Goal: Contribute content

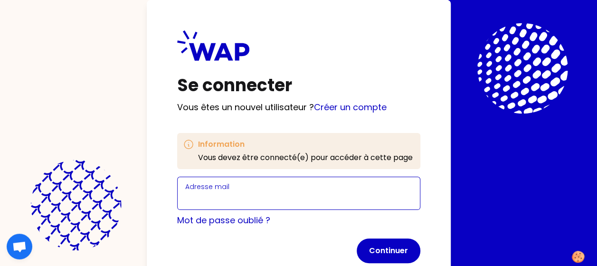
click at [253, 193] on input "Adresse mail" at bounding box center [298, 198] width 227 height 13
type input "[PERSON_NAME][EMAIL_ADDRESS][PERSON_NAME][DOMAIN_NAME]"
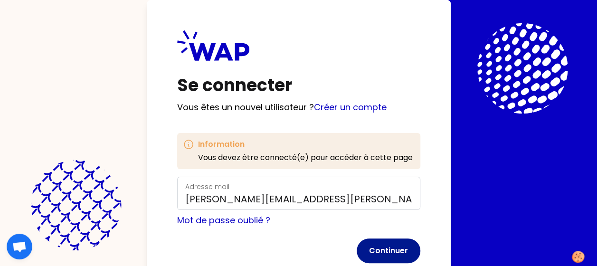
click at [375, 253] on button "Continuer" at bounding box center [389, 251] width 64 height 25
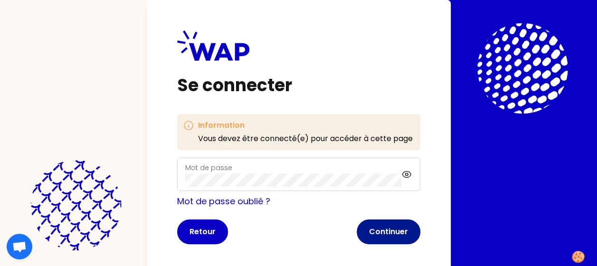
click at [377, 231] on button "Continuer" at bounding box center [389, 232] width 64 height 25
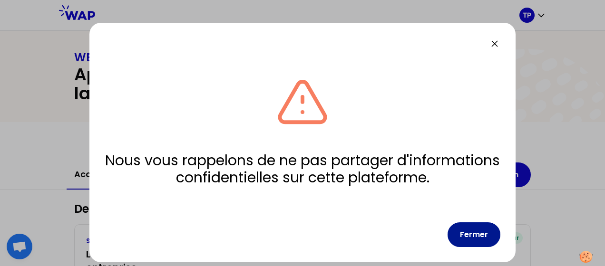
click at [475, 238] on button "Fermer" at bounding box center [473, 234] width 53 height 25
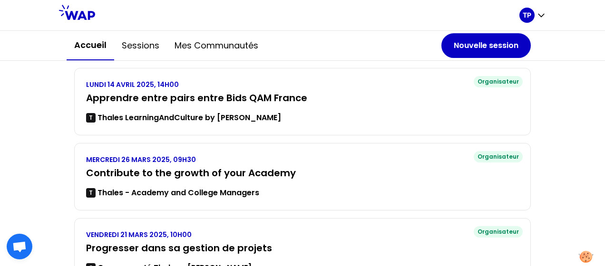
scroll to position [301, 0]
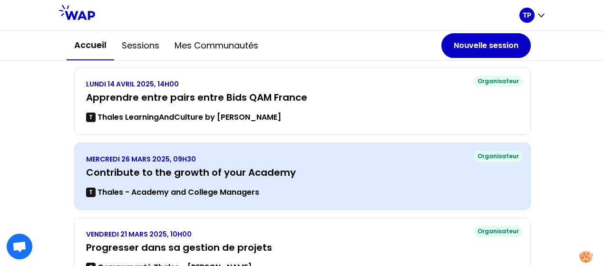
click at [272, 171] on h3 "Contribute to the growth of your Academy" at bounding box center [302, 172] width 432 height 13
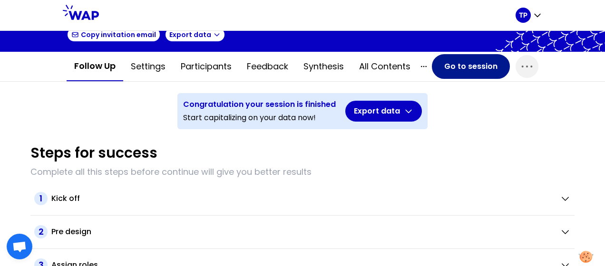
scroll to position [59, 0]
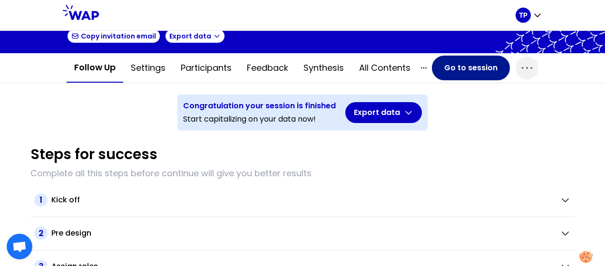
click at [467, 68] on button "Go to session" at bounding box center [471, 68] width 78 height 25
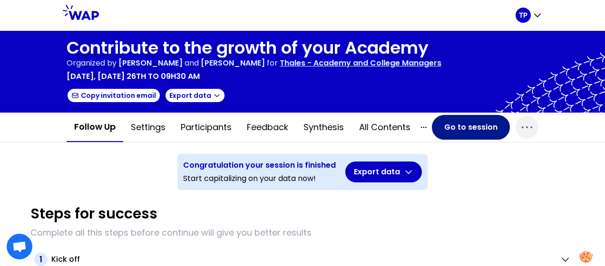
click at [466, 131] on button "Go to session" at bounding box center [471, 127] width 78 height 25
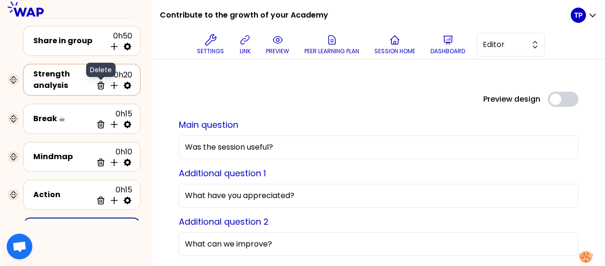
scroll to position [142, 0]
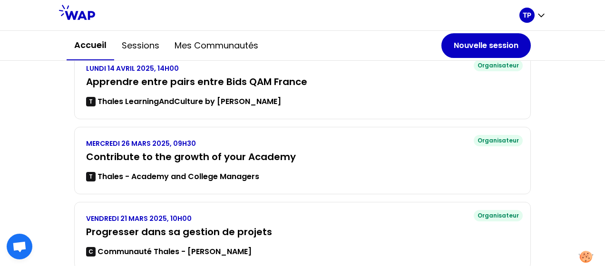
scroll to position [370, 0]
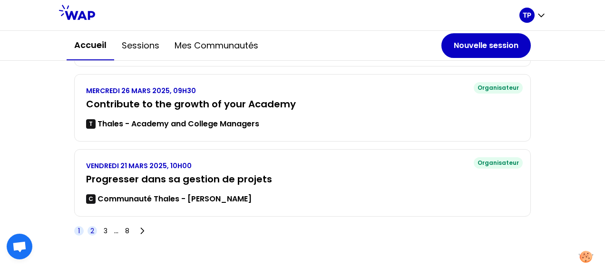
click at [90, 230] on span "2" at bounding box center [92, 231] width 4 height 10
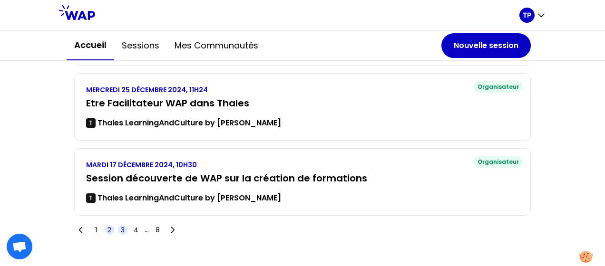
click at [121, 229] on span "3" at bounding box center [123, 230] width 4 height 10
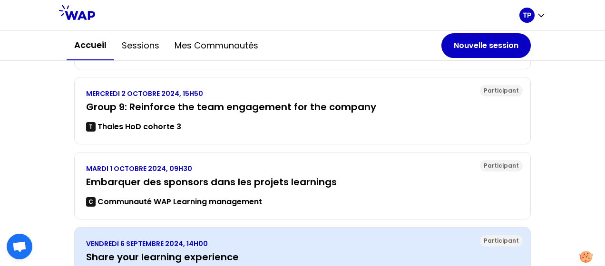
scroll to position [277, 0]
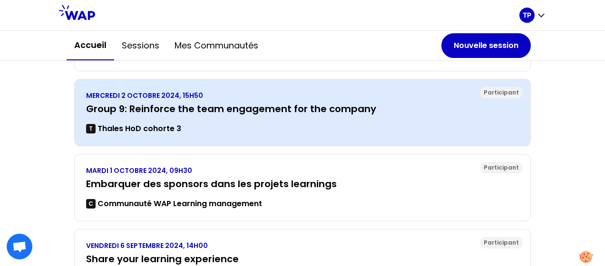
click at [158, 114] on h3 "Group 9: Reinforce the team engagement for the company" at bounding box center [302, 108] width 432 height 13
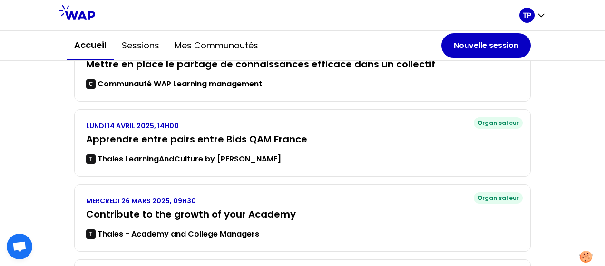
scroll to position [370, 0]
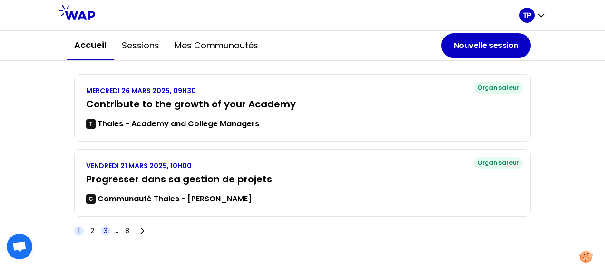
click at [104, 231] on span "3" at bounding box center [106, 231] width 4 height 10
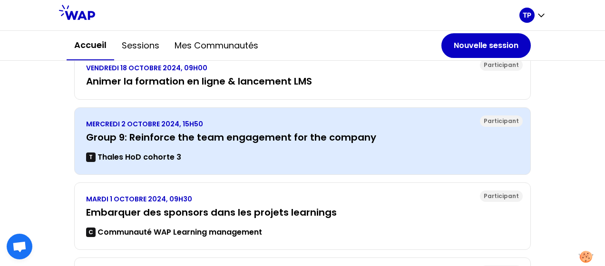
scroll to position [249, 0]
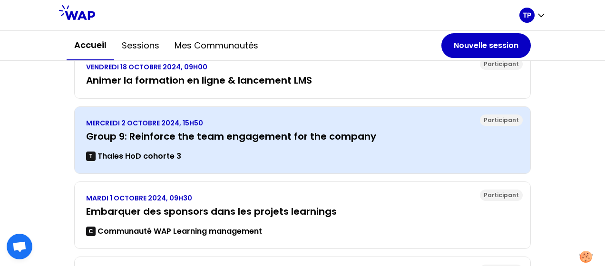
click at [175, 142] on div "MERCREDI 2 OCTOBRE 2024, 15H50 Group 9: Reinforce the team engagement for the c…" at bounding box center [302, 140] width 432 height 44
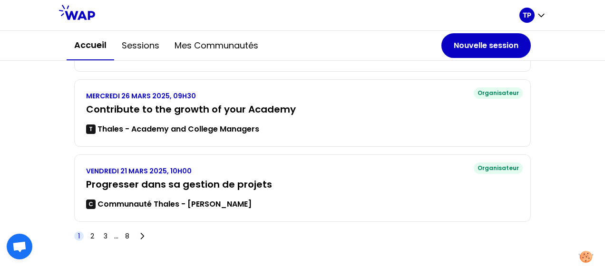
scroll to position [370, 0]
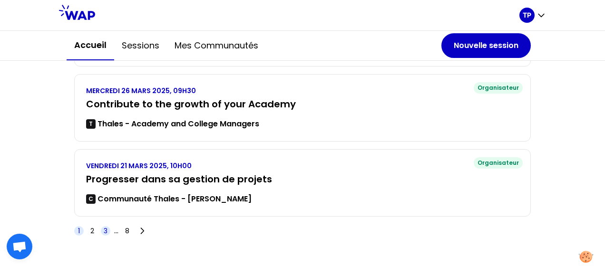
click at [104, 230] on span "3" at bounding box center [106, 231] width 4 height 10
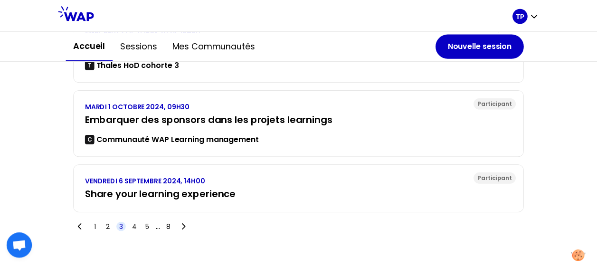
scroll to position [338, 0]
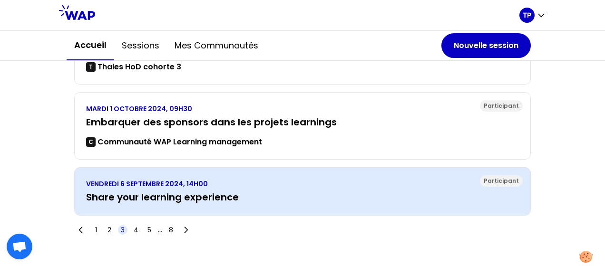
click at [169, 207] on div "Participant VENDREDI 6 SEPTEMBRE 2024, 14H00 Share your learning experience" at bounding box center [302, 191] width 456 height 48
click at [165, 198] on h3 "Share your learning experience" at bounding box center [302, 197] width 432 height 13
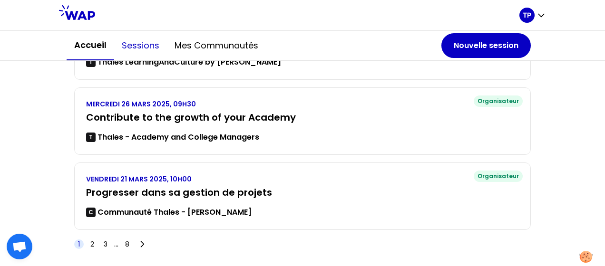
scroll to position [358, 0]
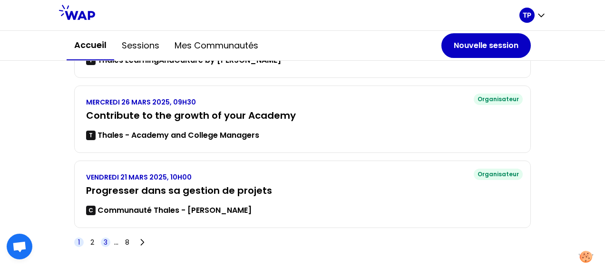
click at [104, 239] on span "3" at bounding box center [106, 243] width 4 height 10
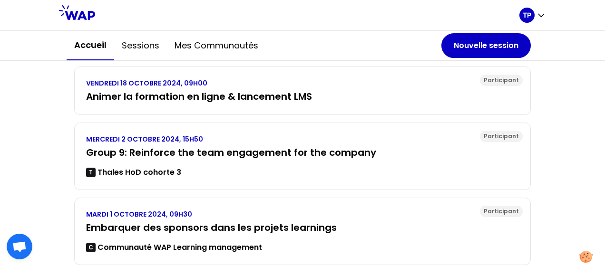
scroll to position [226, 0]
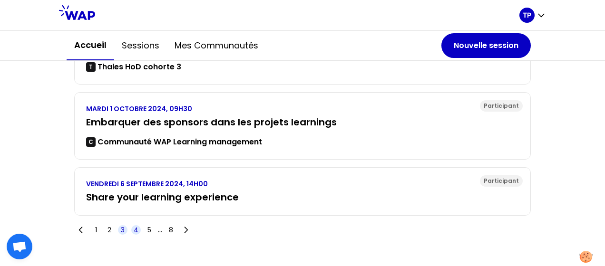
click at [134, 226] on span "4" at bounding box center [136, 230] width 5 height 10
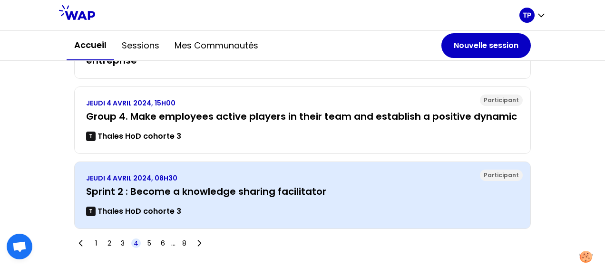
scroll to position [333, 0]
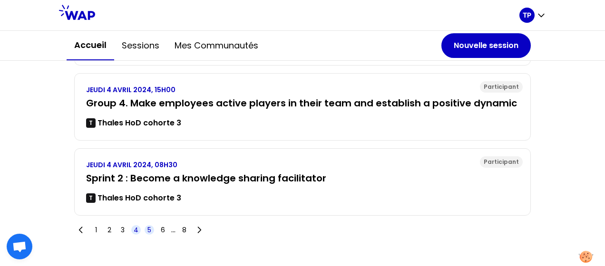
click at [147, 225] on span "5" at bounding box center [149, 230] width 4 height 10
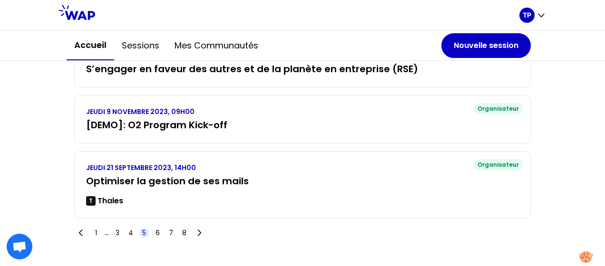
scroll to position [338, 0]
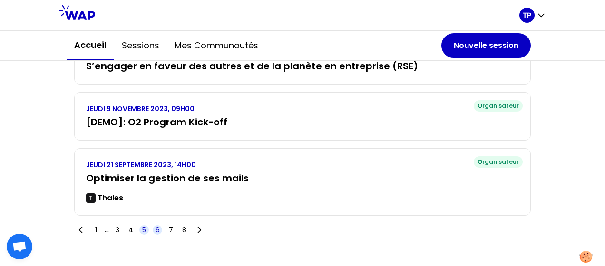
click at [155, 228] on span "6" at bounding box center [157, 230] width 4 height 10
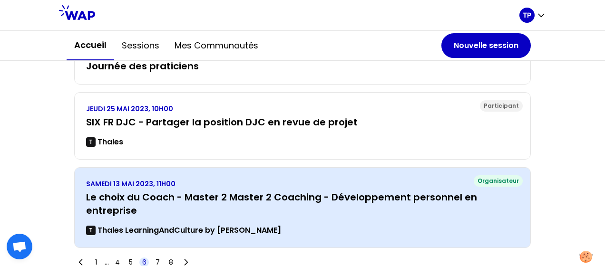
scroll to position [352, 0]
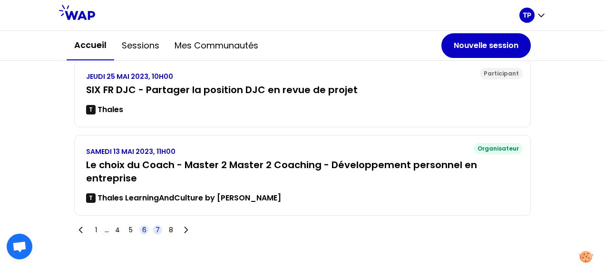
click at [156, 227] on span "7" at bounding box center [158, 230] width 10 height 10
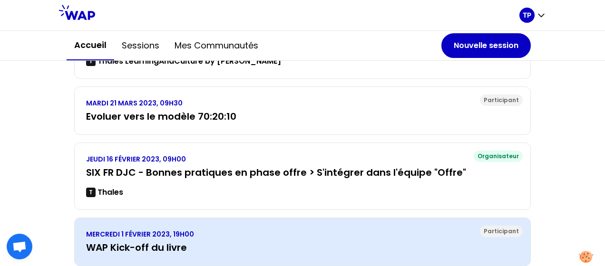
scroll to position [338, 0]
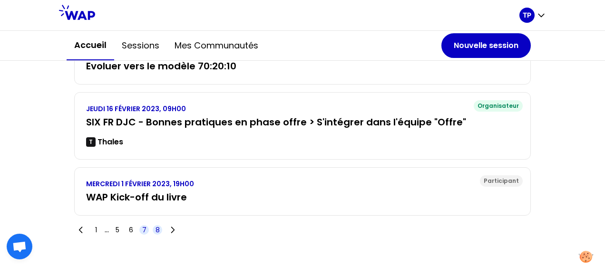
click at [156, 226] on span "8" at bounding box center [157, 230] width 4 height 10
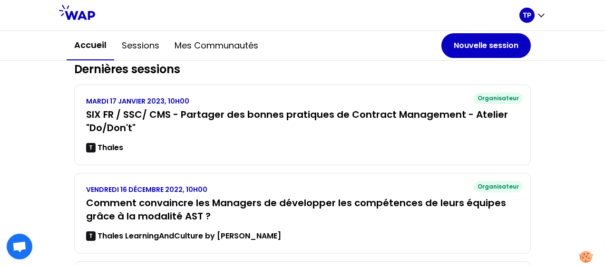
scroll to position [136, 0]
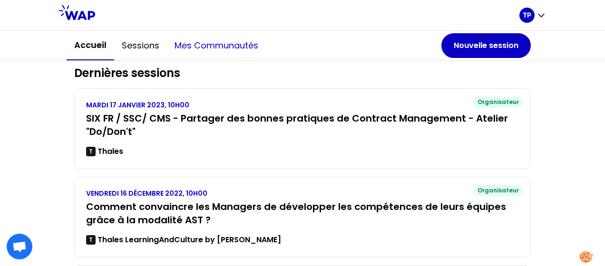
click at [206, 51] on button "Mes communautés" at bounding box center [216, 45] width 99 height 29
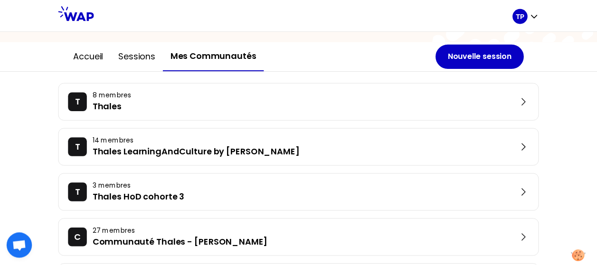
scroll to position [193, 0]
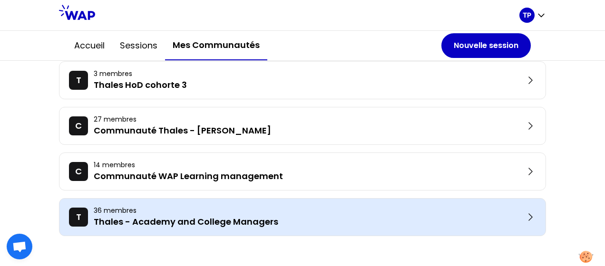
click at [169, 211] on p "36 membres" at bounding box center [309, 211] width 431 height 10
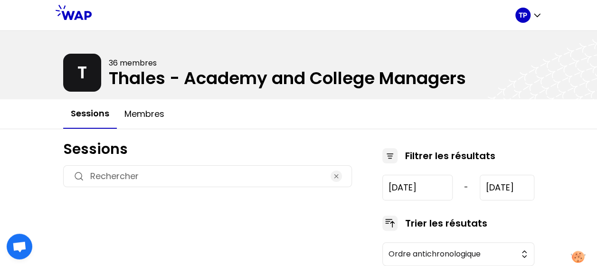
type input "[DATE]"
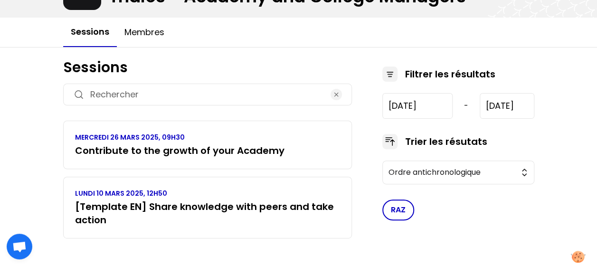
scroll to position [83, 0]
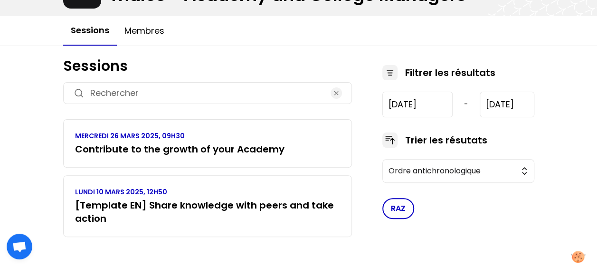
click at [186, 148] on h3 "Contribute to the growth of your Academy" at bounding box center [180, 149] width 210 height 13
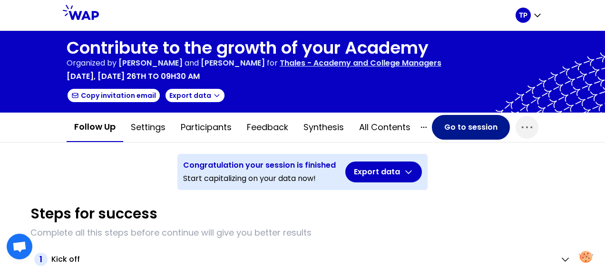
click at [466, 130] on button "Go to session" at bounding box center [471, 127] width 78 height 25
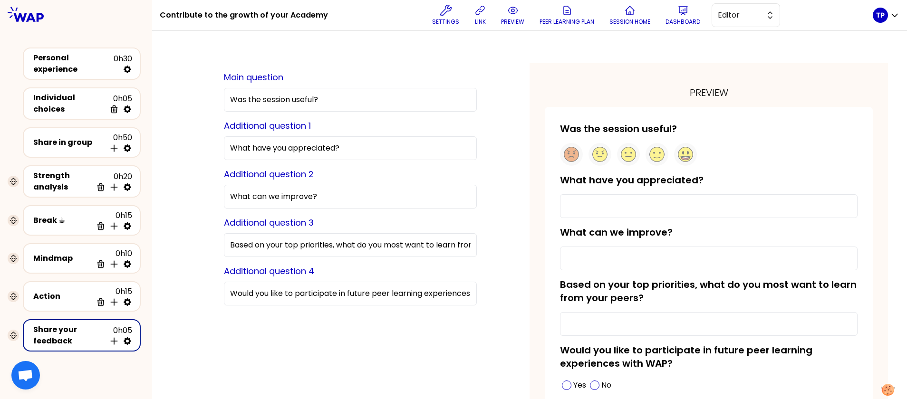
drag, startPoint x: 562, startPoint y: 0, endPoint x: 224, endPoint y: 319, distance: 464.6
click at [224, 266] on div "Main question Was the session useful? Additional question 1 What have you appre…" at bounding box center [350, 262] width 358 height 398
click at [143, 266] on div at bounding box center [76, 377] width 152 height 46
click at [128, 266] on div at bounding box center [76, 377] width 152 height 46
click at [87, 22] on div at bounding box center [76, 14] width 152 height 29
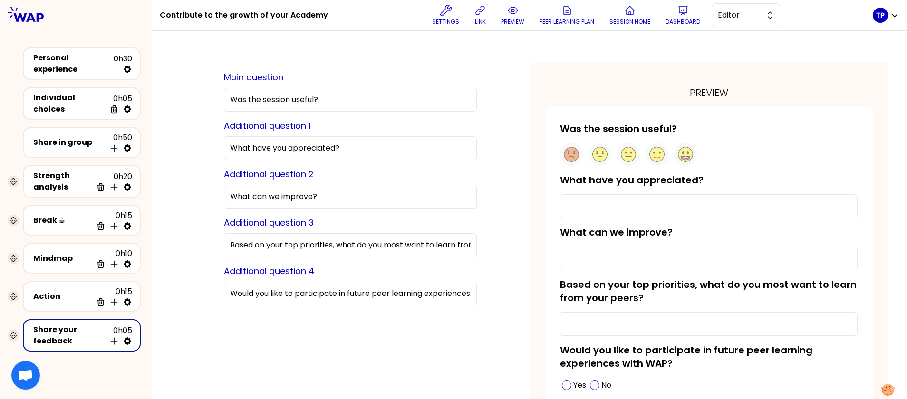
click at [87, 29] on div "Personal experience 0h30 Individual choices 0h05 Delete Share in group 0h50 Ins…" at bounding box center [76, 203] width 152 height 348
click at [84, 58] on div "Personal experience" at bounding box center [73, 63] width 80 height 23
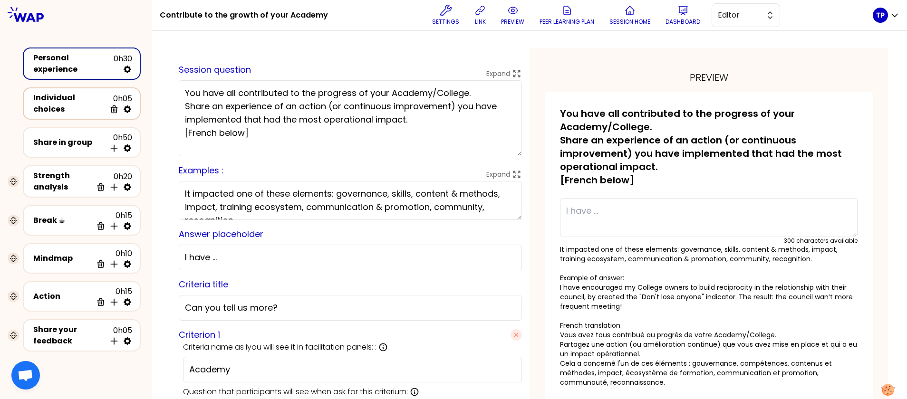
click at [80, 96] on div "Individual choices" at bounding box center [69, 103] width 72 height 23
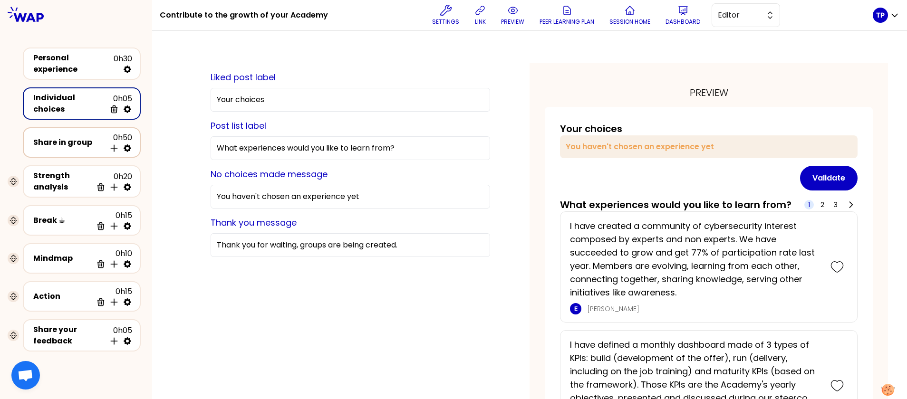
click at [82, 144] on div "Share in group" at bounding box center [69, 142] width 72 height 11
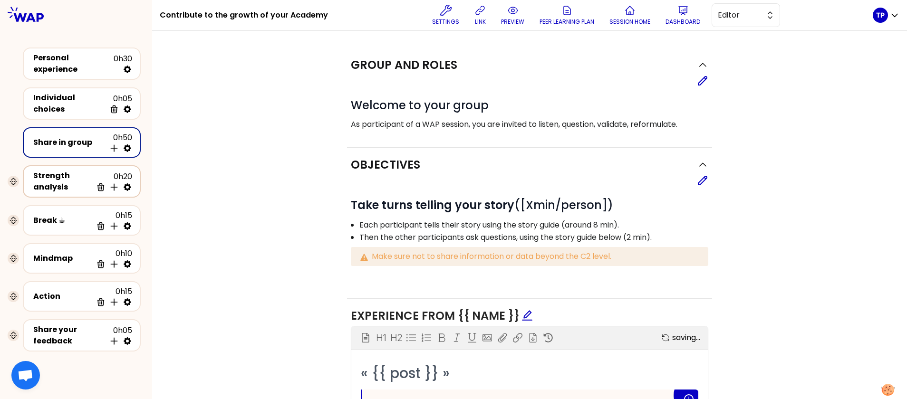
click at [82, 184] on div "Strength analysis" at bounding box center [62, 181] width 59 height 23
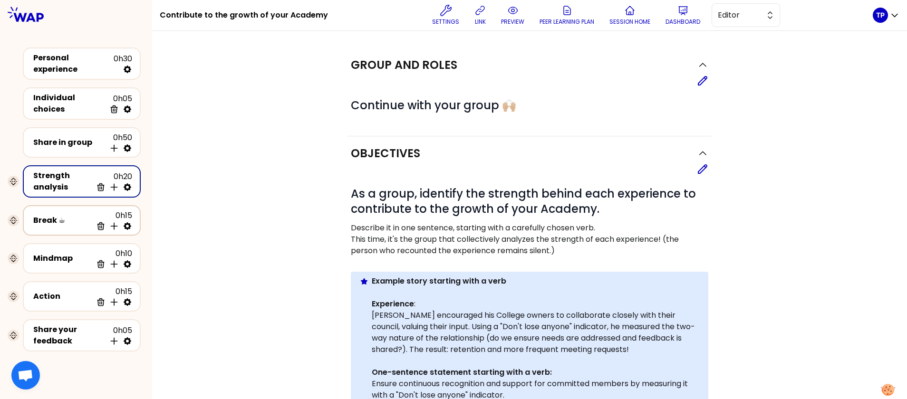
click at [84, 215] on div "Break ☕" at bounding box center [62, 220] width 59 height 11
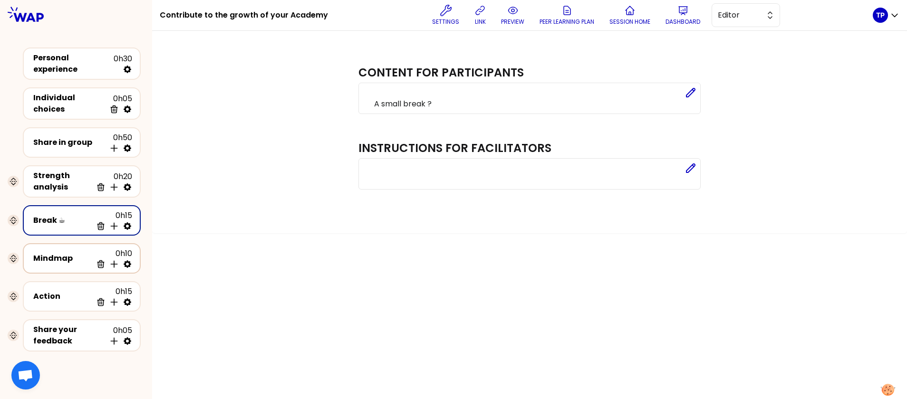
click at [78, 248] on div "Mindmap 0h10 Delete Insert activity below" at bounding box center [81, 258] width 101 height 21
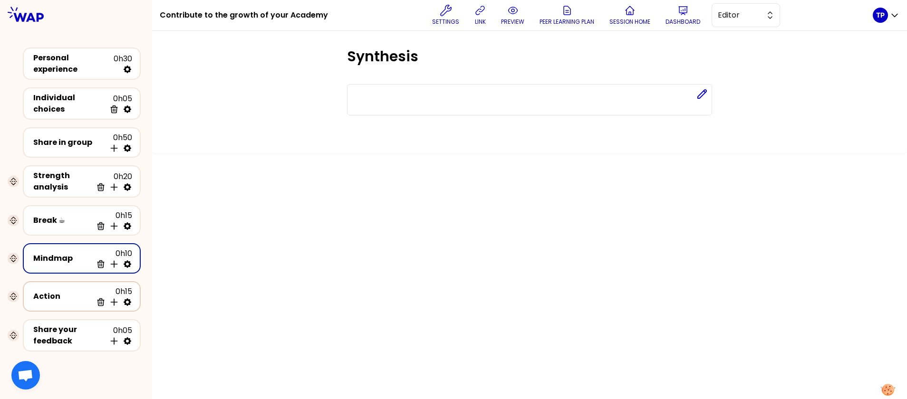
click at [66, 266] on div "Action" at bounding box center [62, 296] width 59 height 11
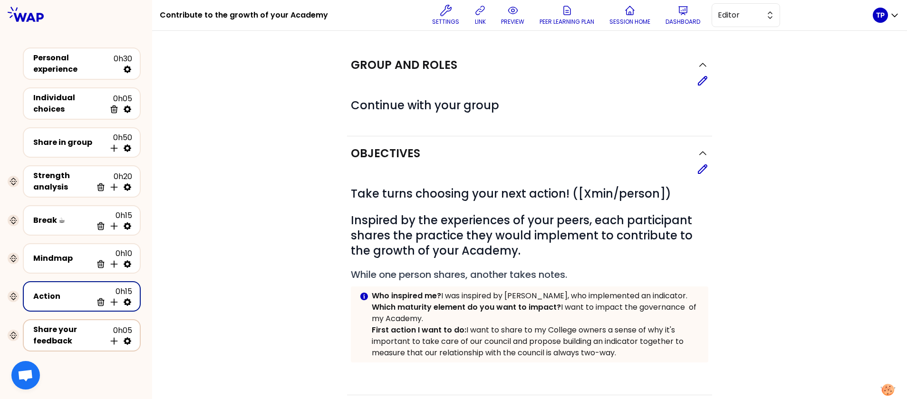
click at [66, 266] on div "Share your feedback" at bounding box center [69, 335] width 72 height 23
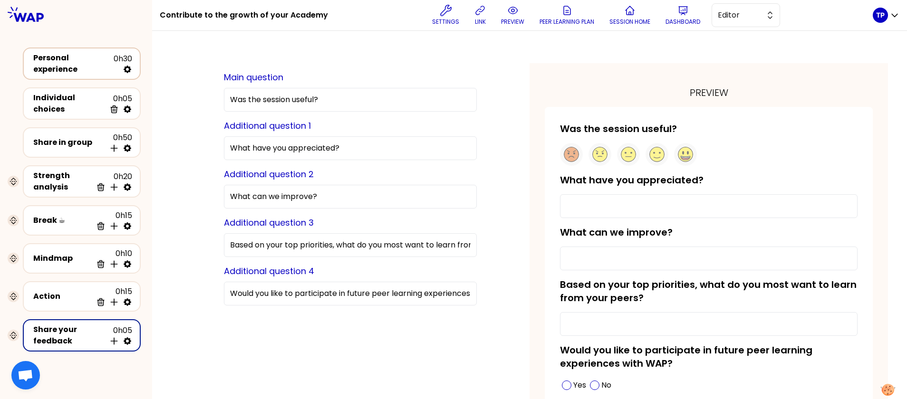
click at [104, 72] on div "Personal experience 0h30" at bounding box center [81, 63] width 101 height 23
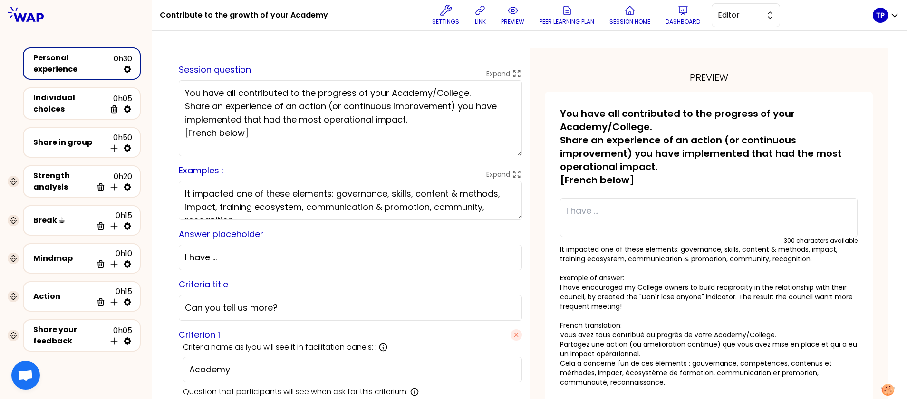
click at [84, 67] on div "Personal experience" at bounding box center [73, 63] width 80 height 23
click at [84, 68] on div "Personal experience" at bounding box center [73, 63] width 80 height 23
click at [604, 16] on button "Editor" at bounding box center [745, 15] width 68 height 24
click at [604, 57] on span "Facilitator" at bounding box center [751, 53] width 41 height 11
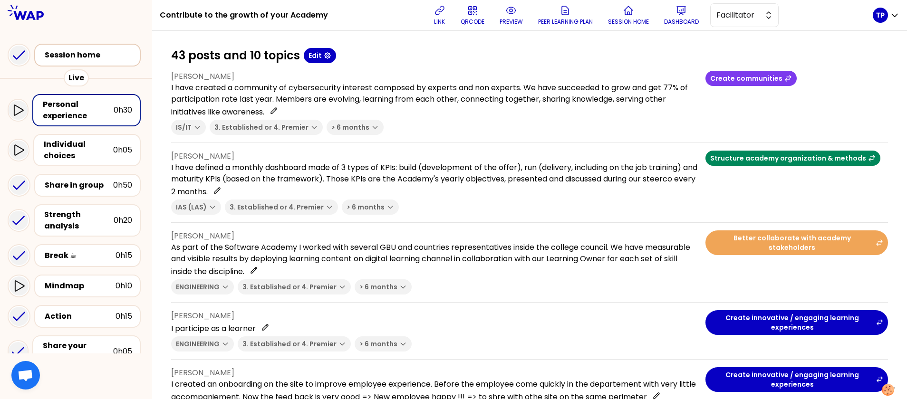
click at [46, 58] on div "Session home" at bounding box center [90, 54] width 91 height 11
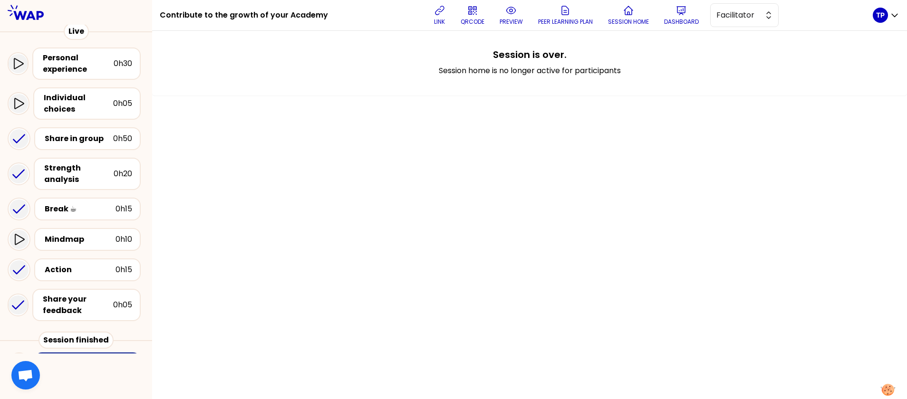
scroll to position [41, 0]
